Goal: Navigation & Orientation: Find specific page/section

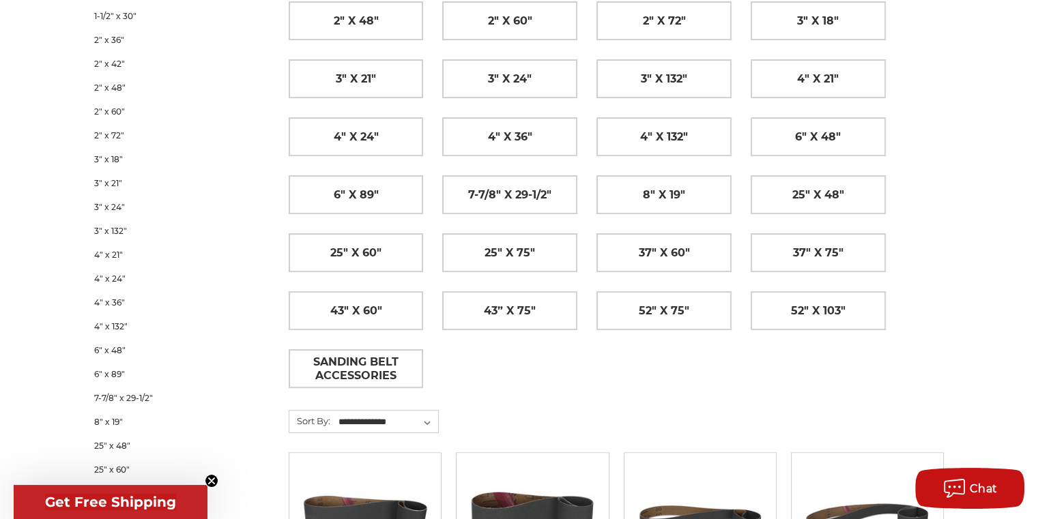
scroll to position [410, 0]
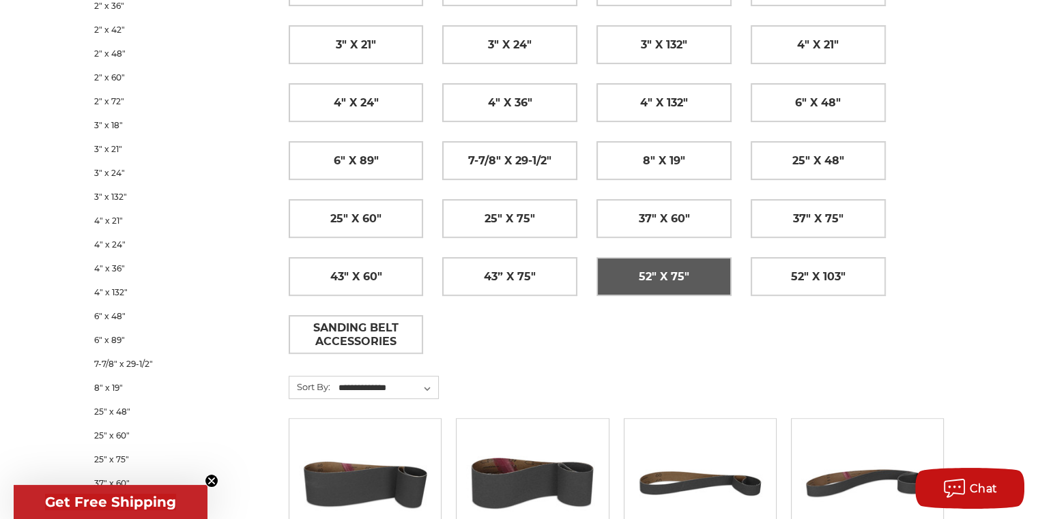
click at [649, 272] on span "52" x 75"" at bounding box center [664, 276] width 51 height 23
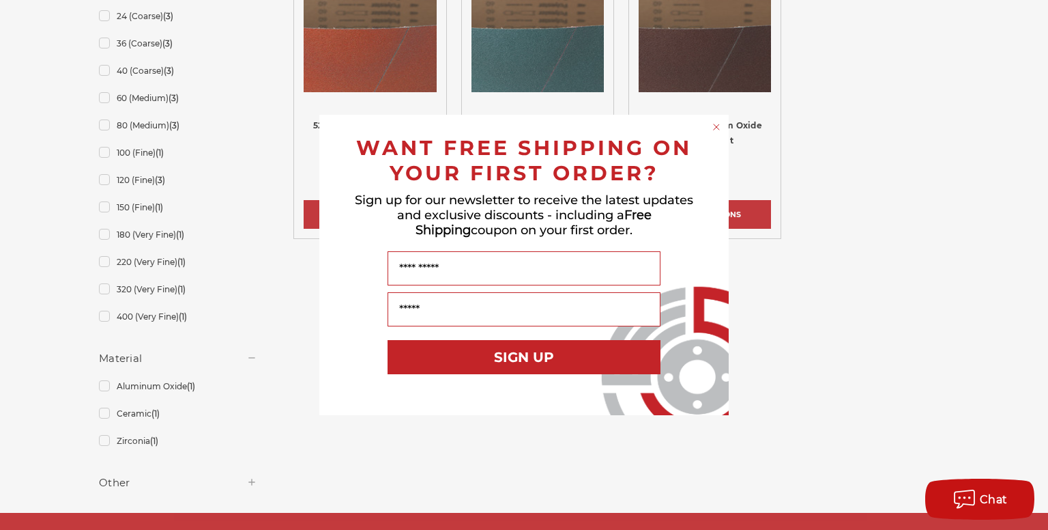
scroll to position [341, 0]
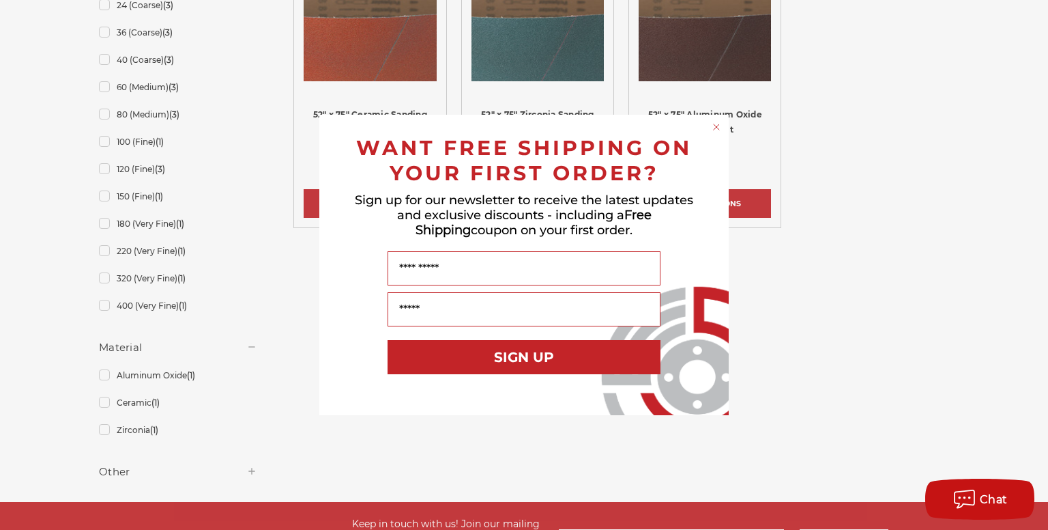
click at [719, 129] on icon "Close dialog" at bounding box center [716, 126] width 5 height 5
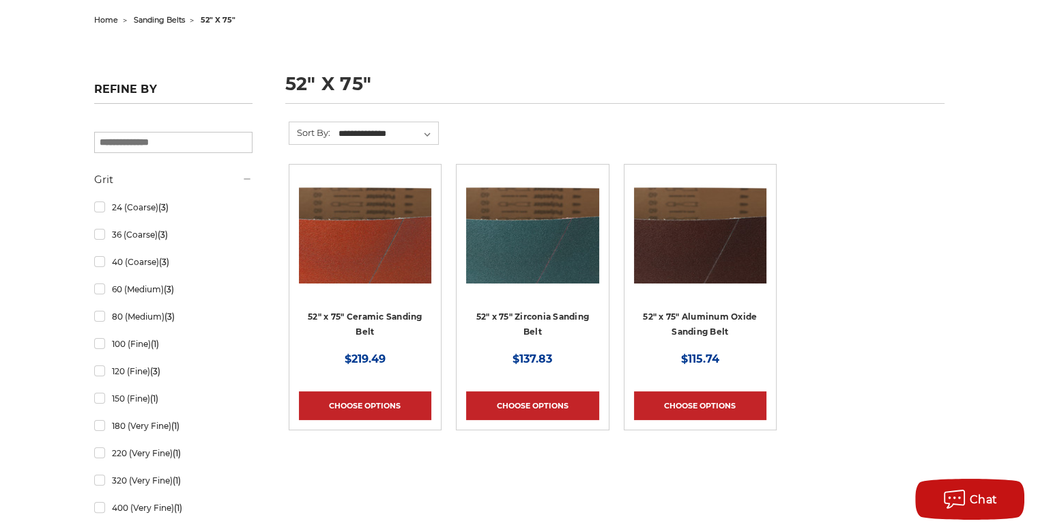
scroll to position [0, 0]
